Goal: Task Accomplishment & Management: Use online tool/utility

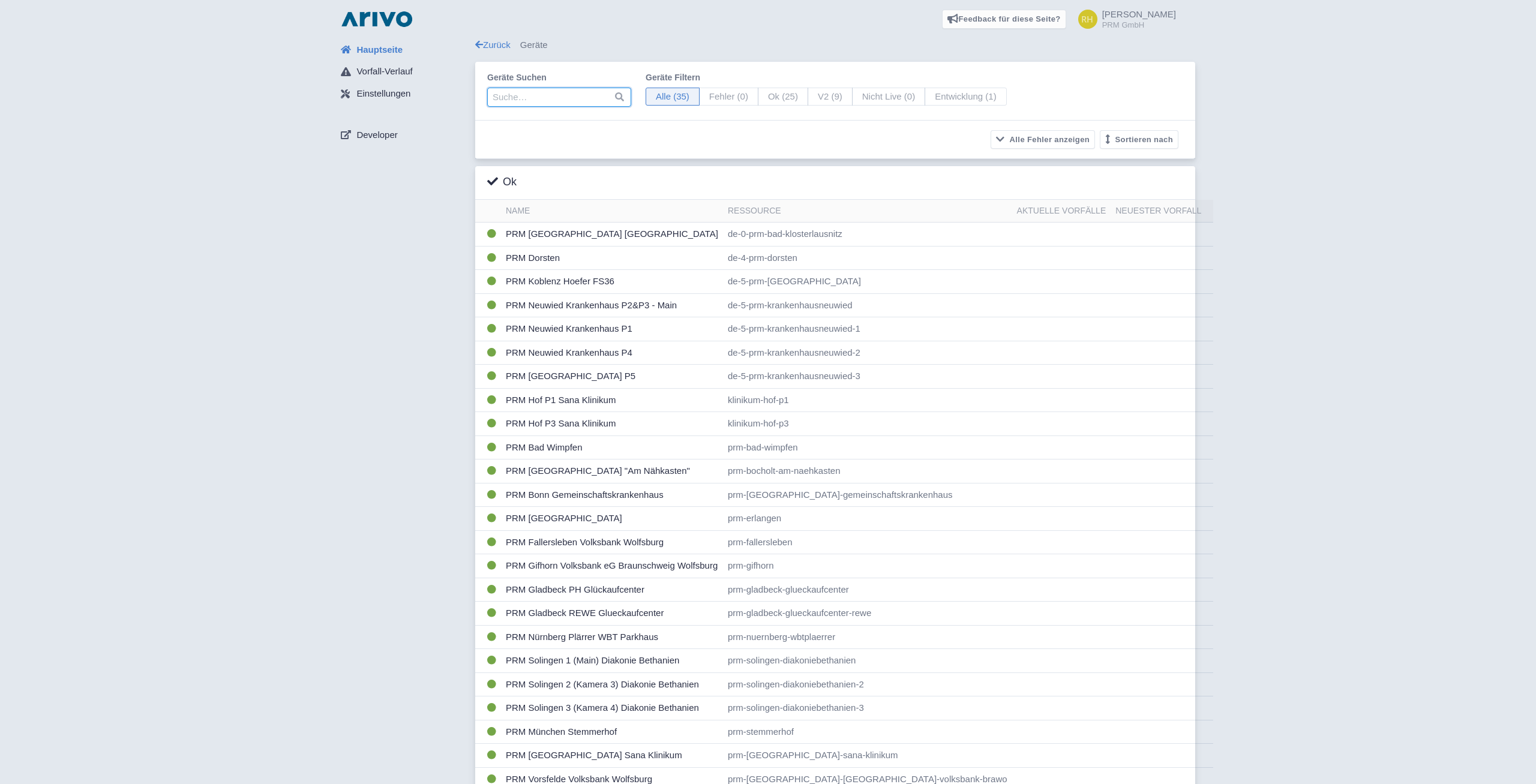
click at [519, 101] on input "search" at bounding box center [559, 97] width 144 height 19
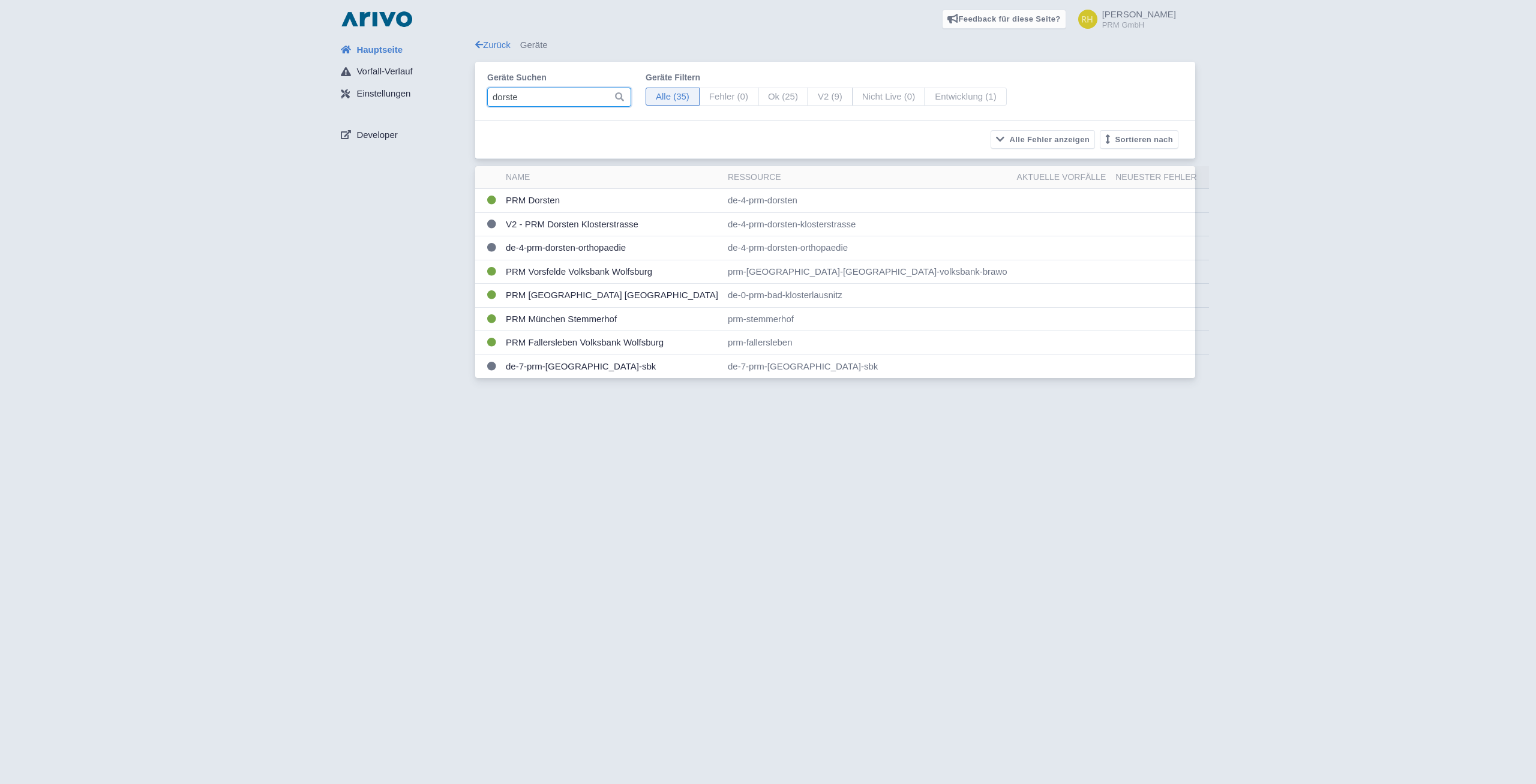
type input "dorste"
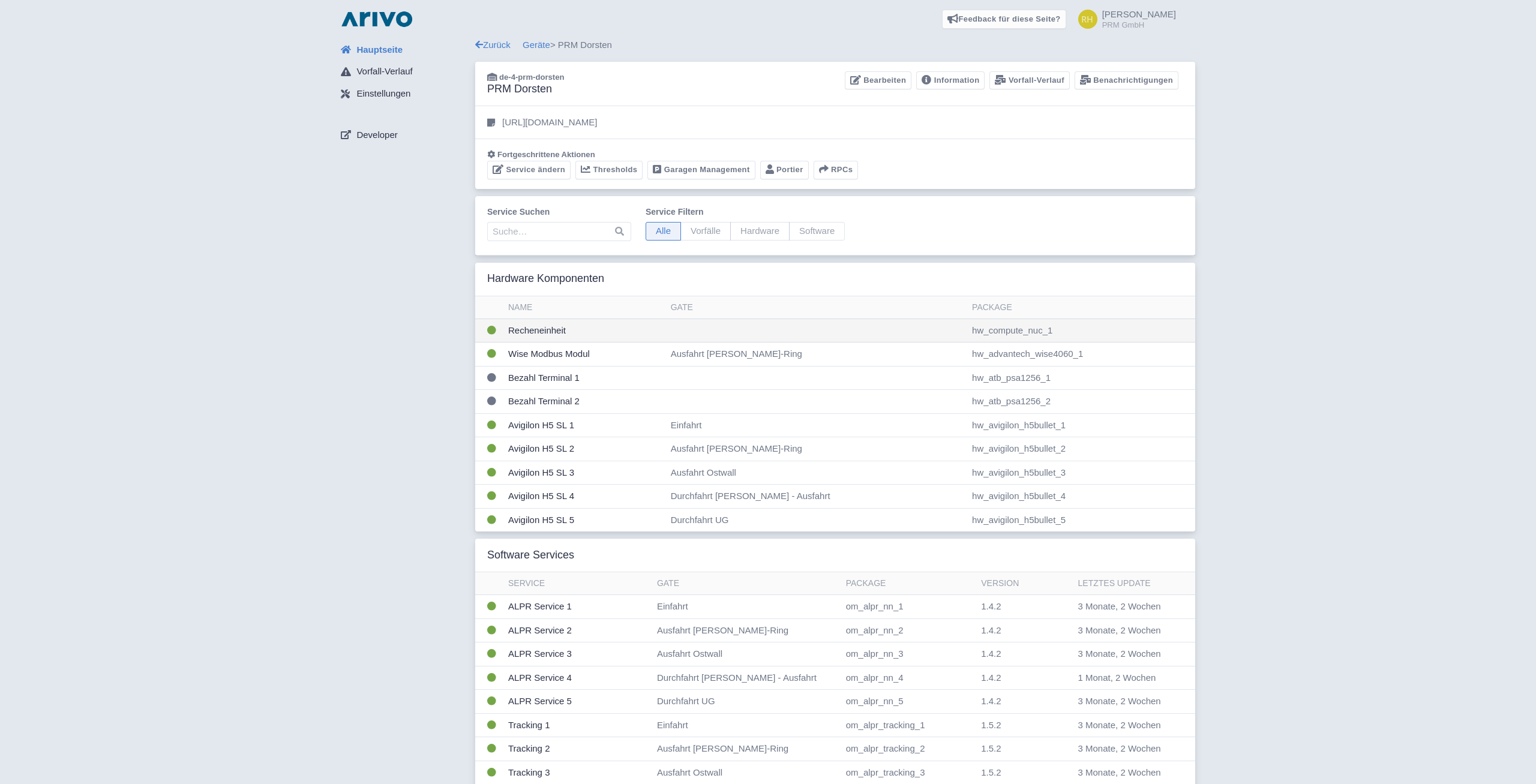
click at [509, 328] on td "Recheneinheit" at bounding box center [584, 330] width 162 height 24
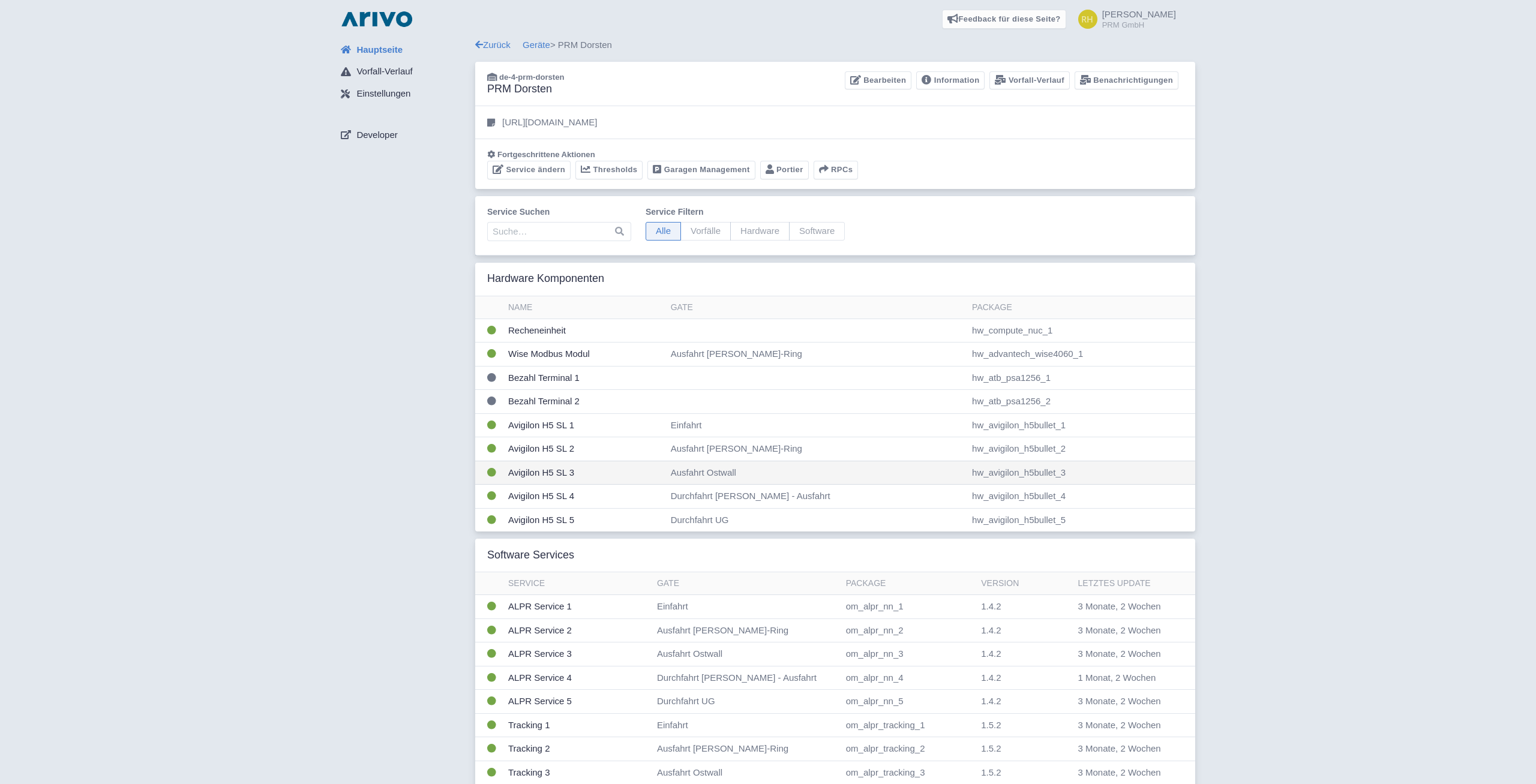
drag, startPoint x: 533, startPoint y: 442, endPoint x: 527, endPoint y: 468, distance: 26.7
click at [508, 174] on link "Service ändern" at bounding box center [528, 170] width 83 height 19
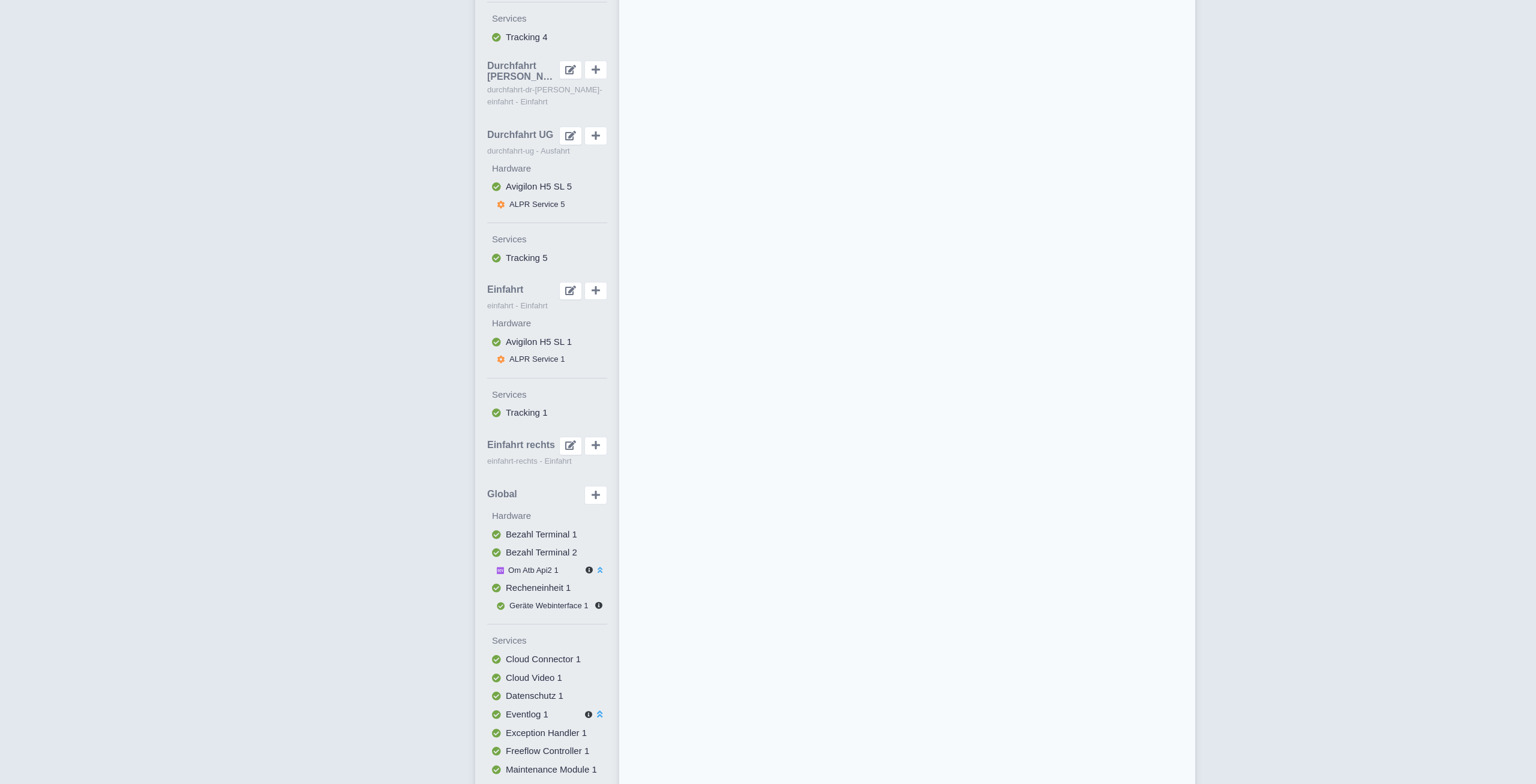
scroll to position [728, 0]
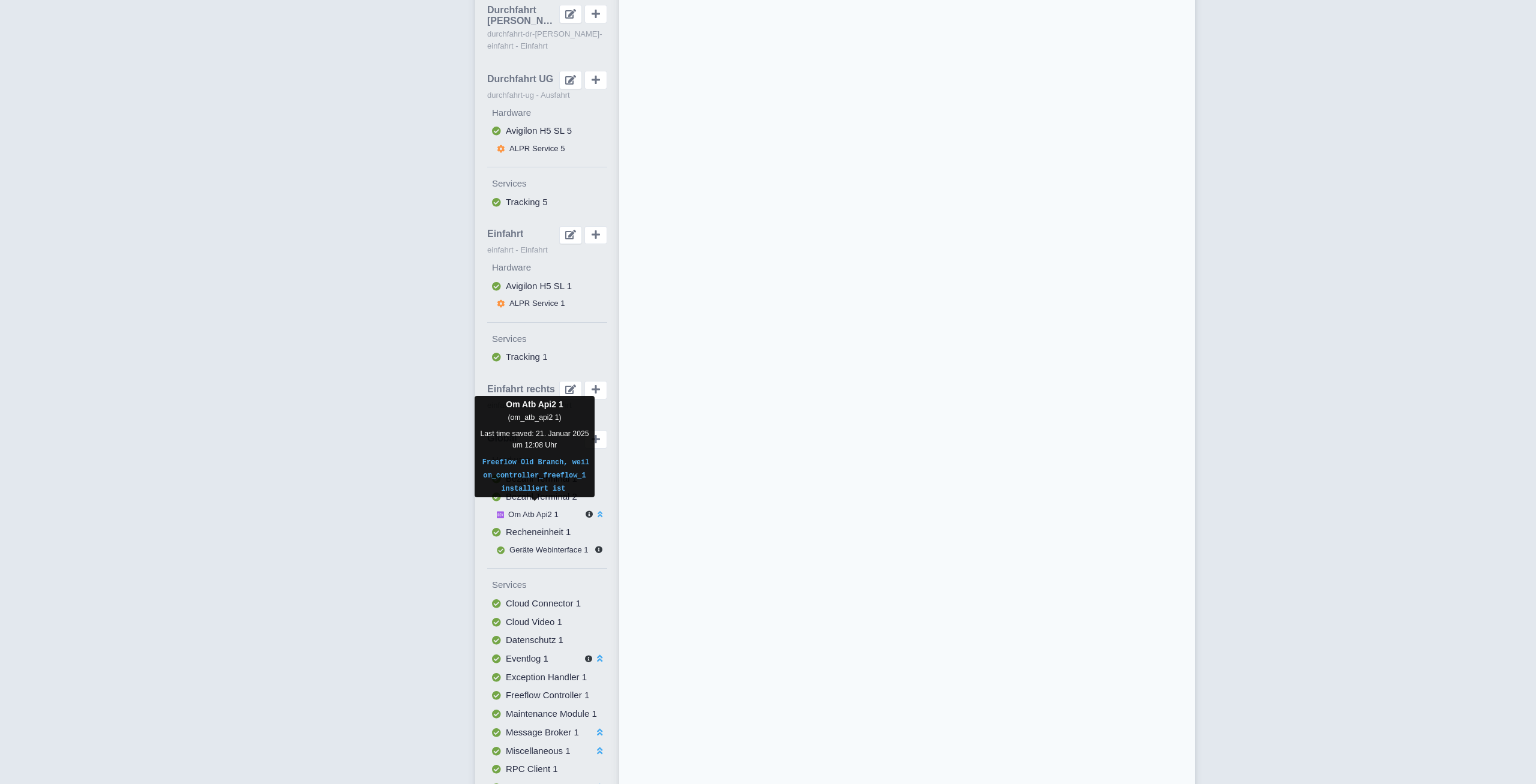
click at [535, 510] on span "Om Atb Api2 1" at bounding box center [533, 514] width 50 height 9
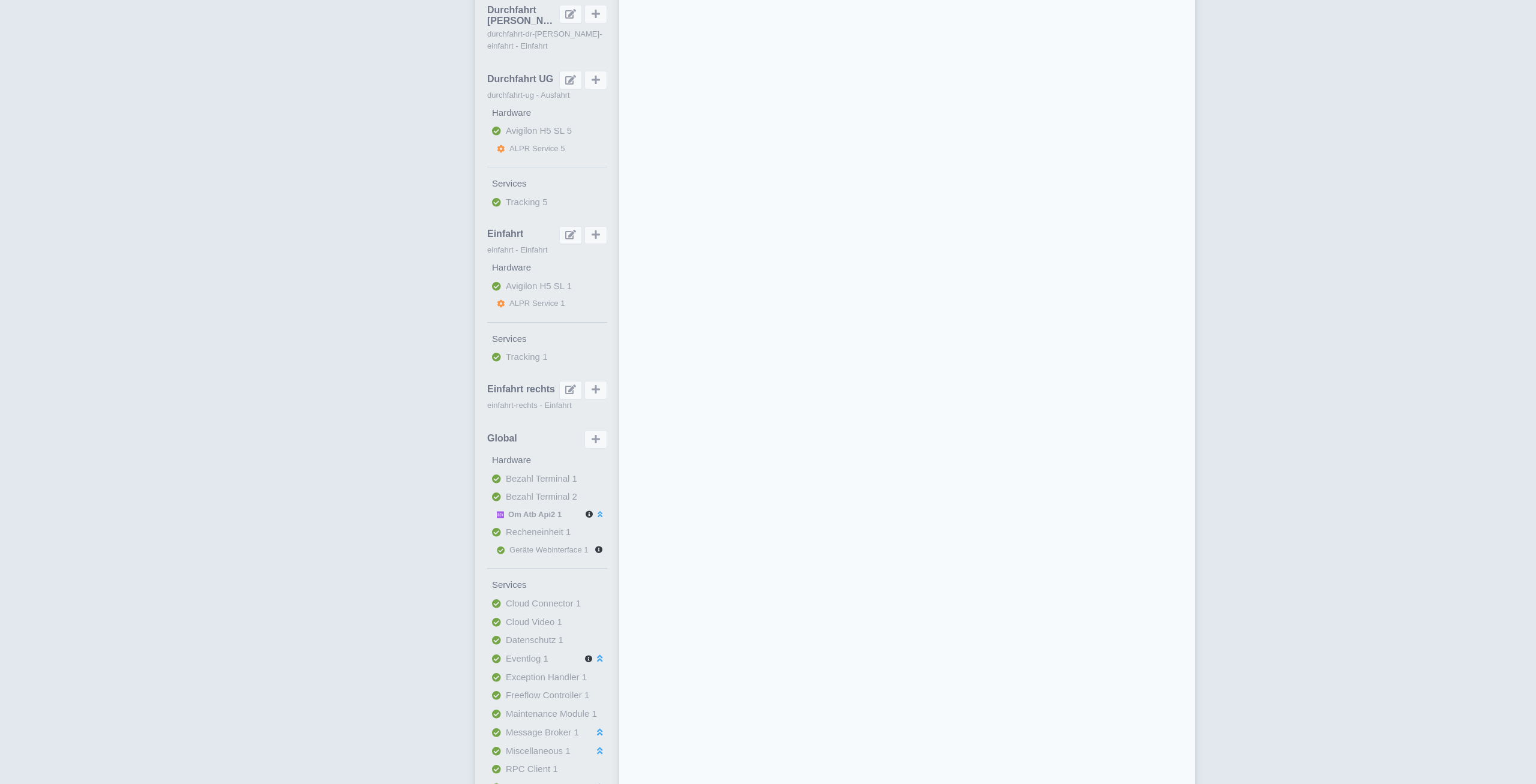
select select
select select "7a3995f7-adef-4cc4-9656-4d69edbc19b0"
select select
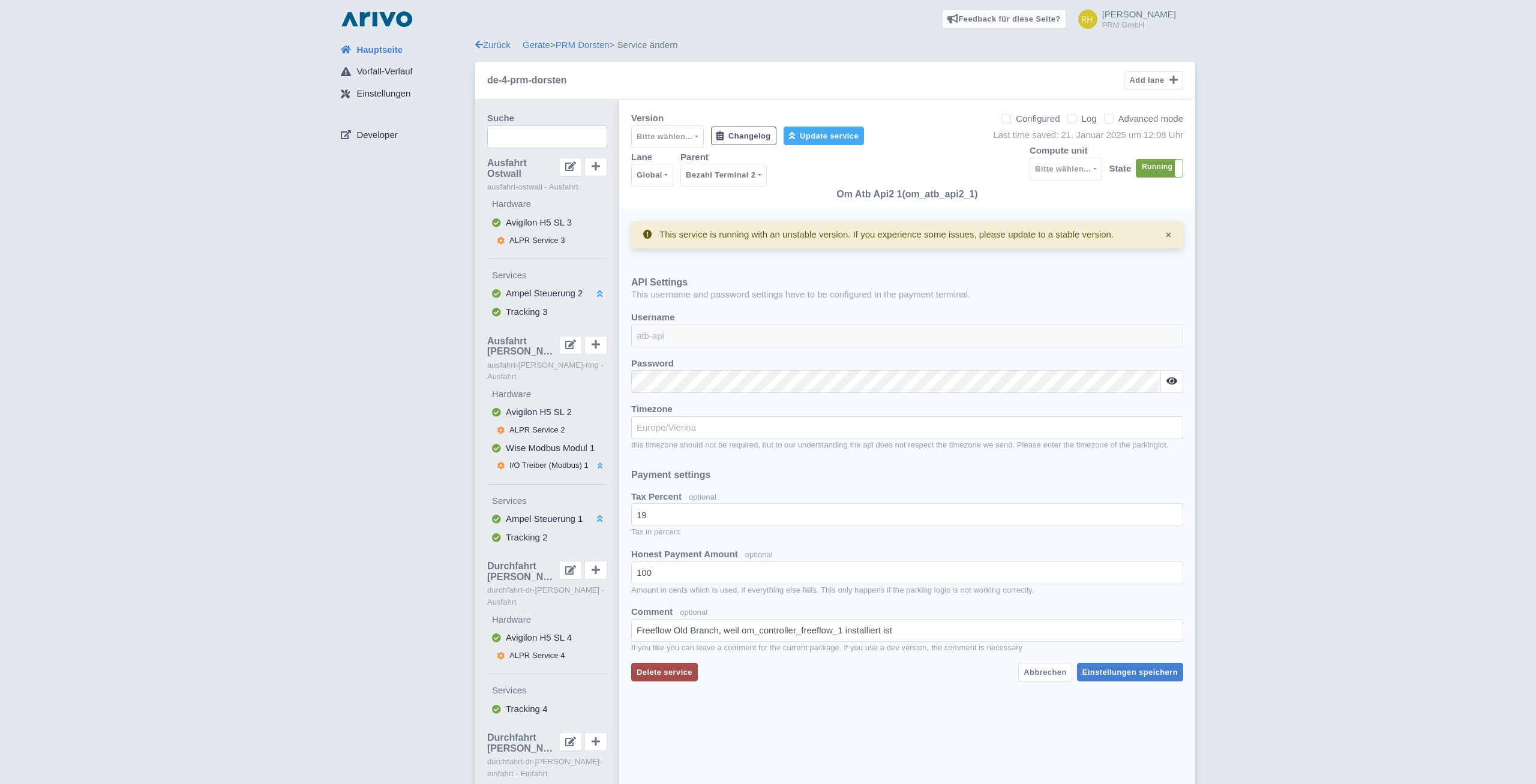
click at [1082, 117] on label "Log" at bounding box center [1089, 119] width 15 height 14
click at [1082, 117] on input "Log" at bounding box center [1086, 115] width 8 height 8
checkbox input "true"
select select "2: '100'"
select select "2: '5'"
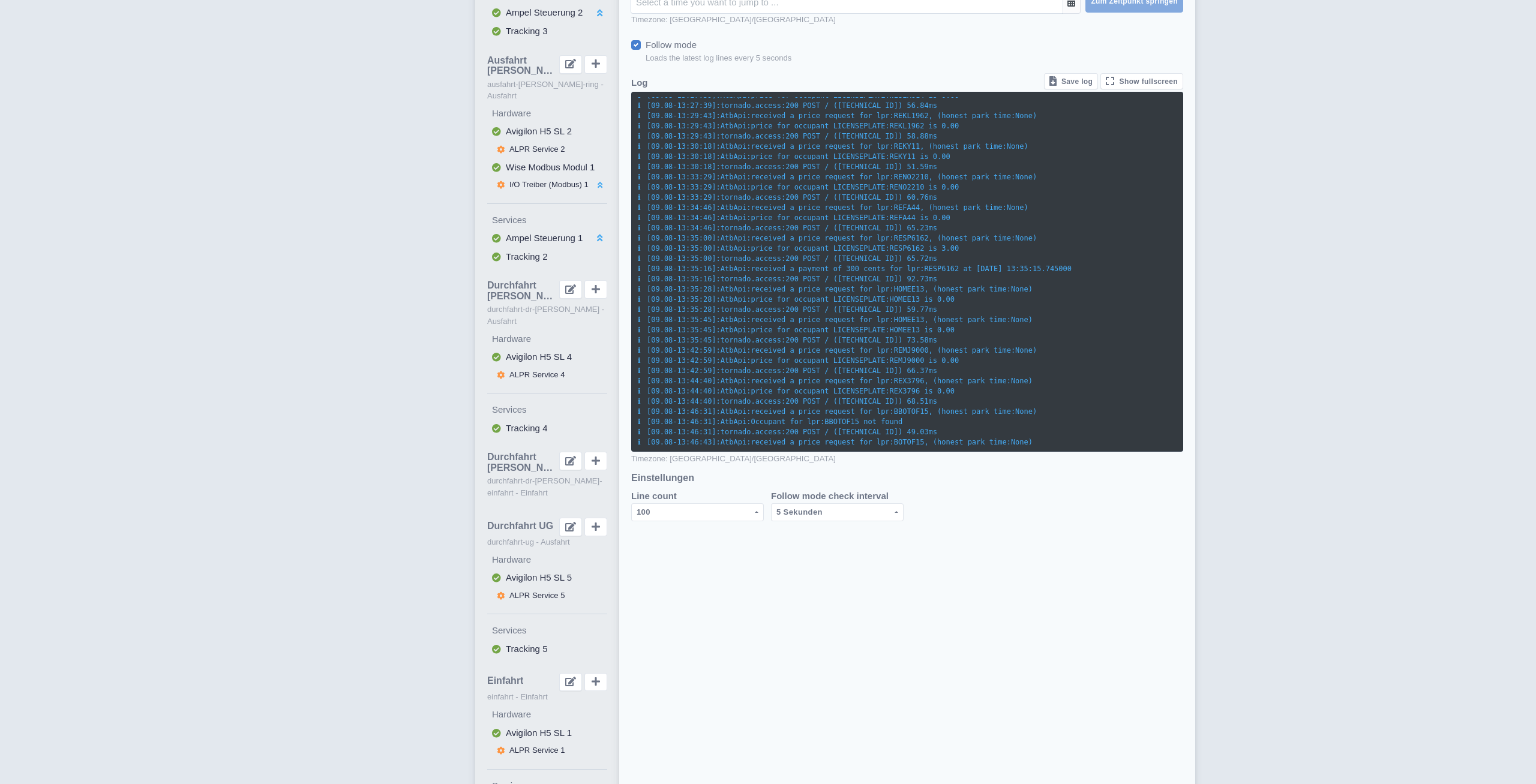
scroll to position [291, 0]
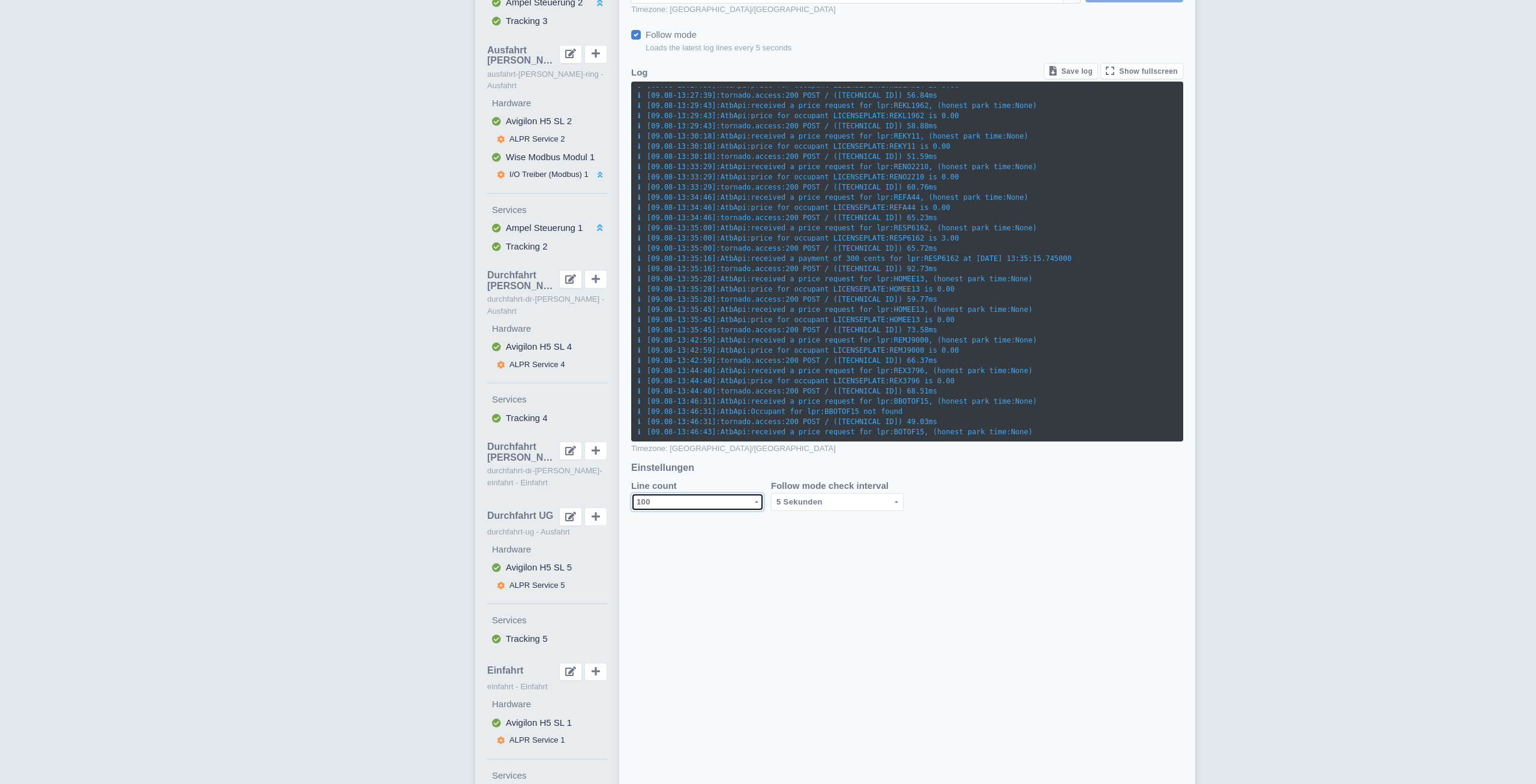
drag, startPoint x: 650, startPoint y: 497, endPoint x: 676, endPoint y: 524, distance: 37.5
click at [651, 497] on div "100" at bounding box center [695, 502] width 117 height 15
click at [661, 575] on link "500" at bounding box center [698, 582] width 131 height 19
select select "3: '500'"
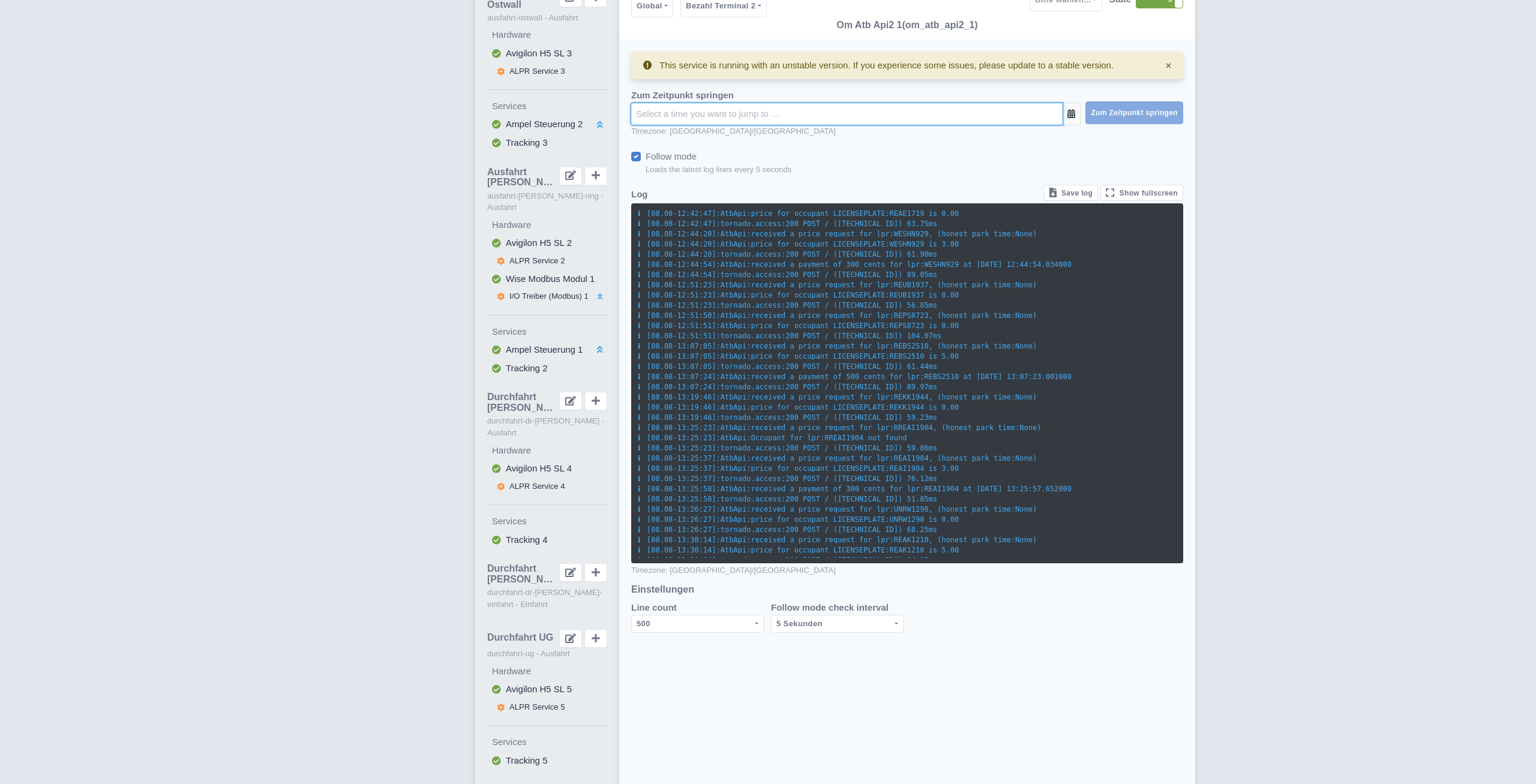
click at [789, 107] on input "text" at bounding box center [847, 114] width 433 height 23
type input "10"
type input "07"
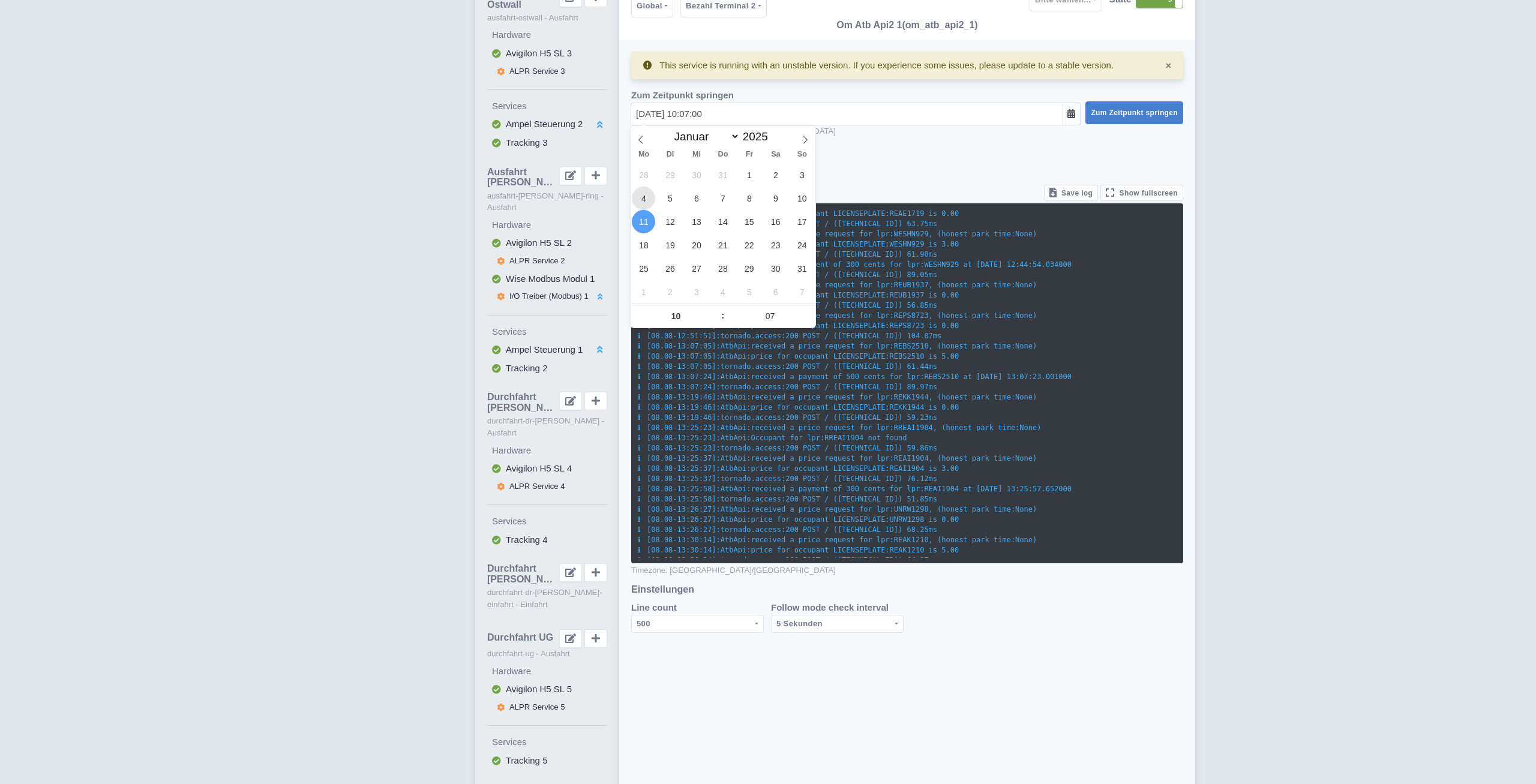
click at [649, 199] on span "4" at bounding box center [644, 198] width 23 height 23
type input "[DATE] 10:07:00"
click at [1131, 114] on span "Zum Zeitpunkt springen" at bounding box center [1134, 113] width 87 height 8
checkbox input "false"
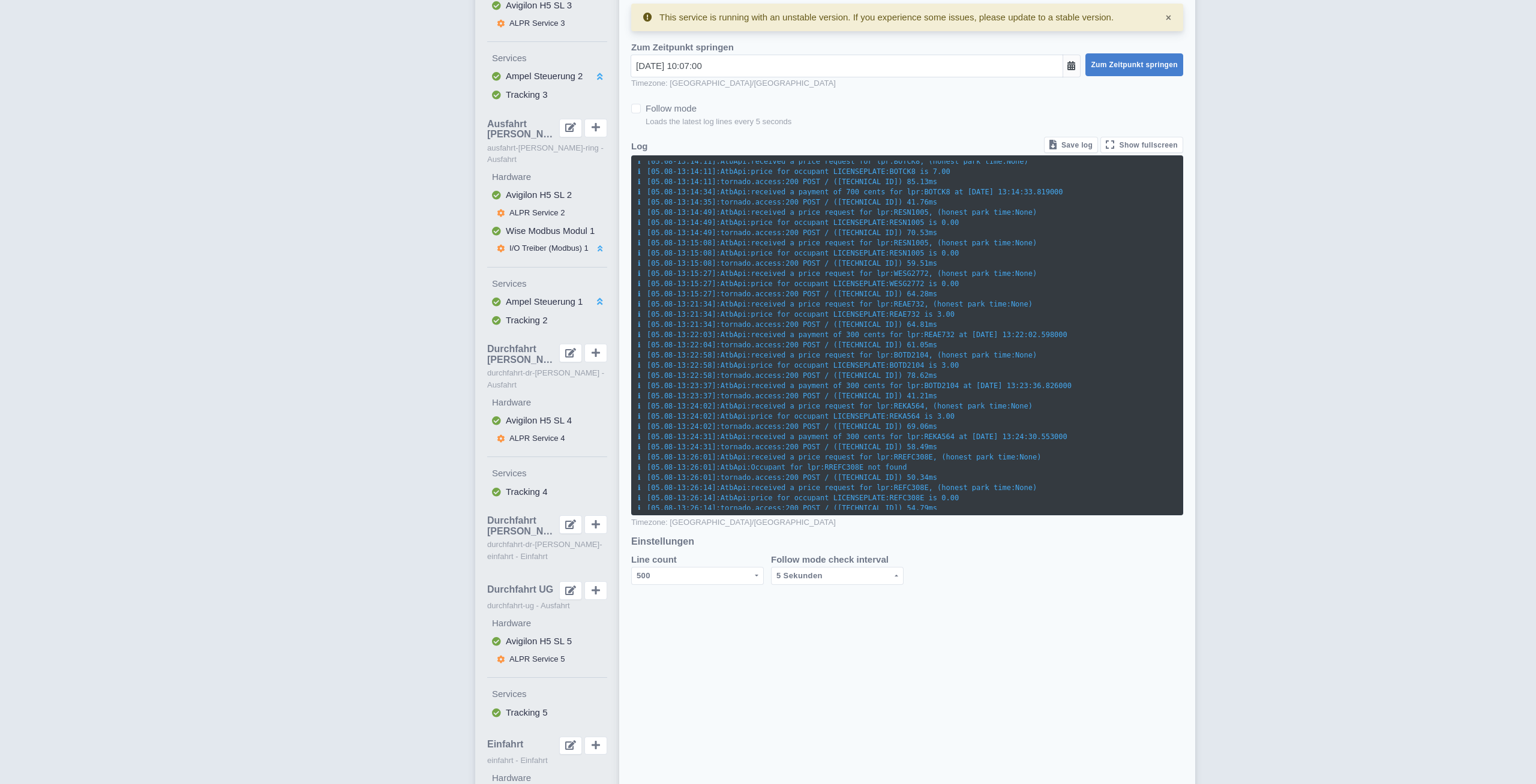
scroll to position [0, 0]
